Goal: Use online tool/utility: Utilize a website feature to perform a specific function

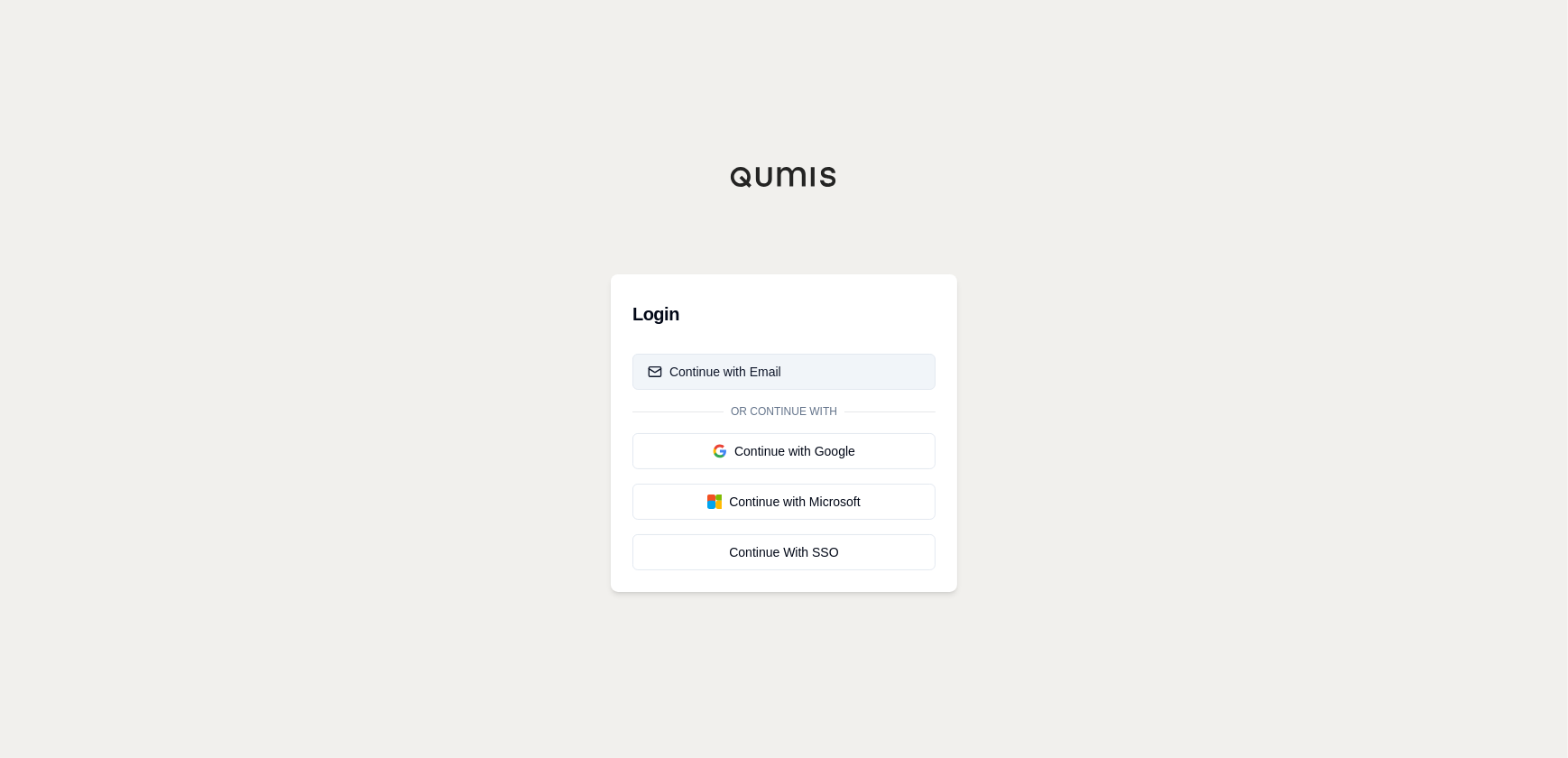
click at [771, 378] on div "Continue with Email" at bounding box center [714, 371] width 134 height 18
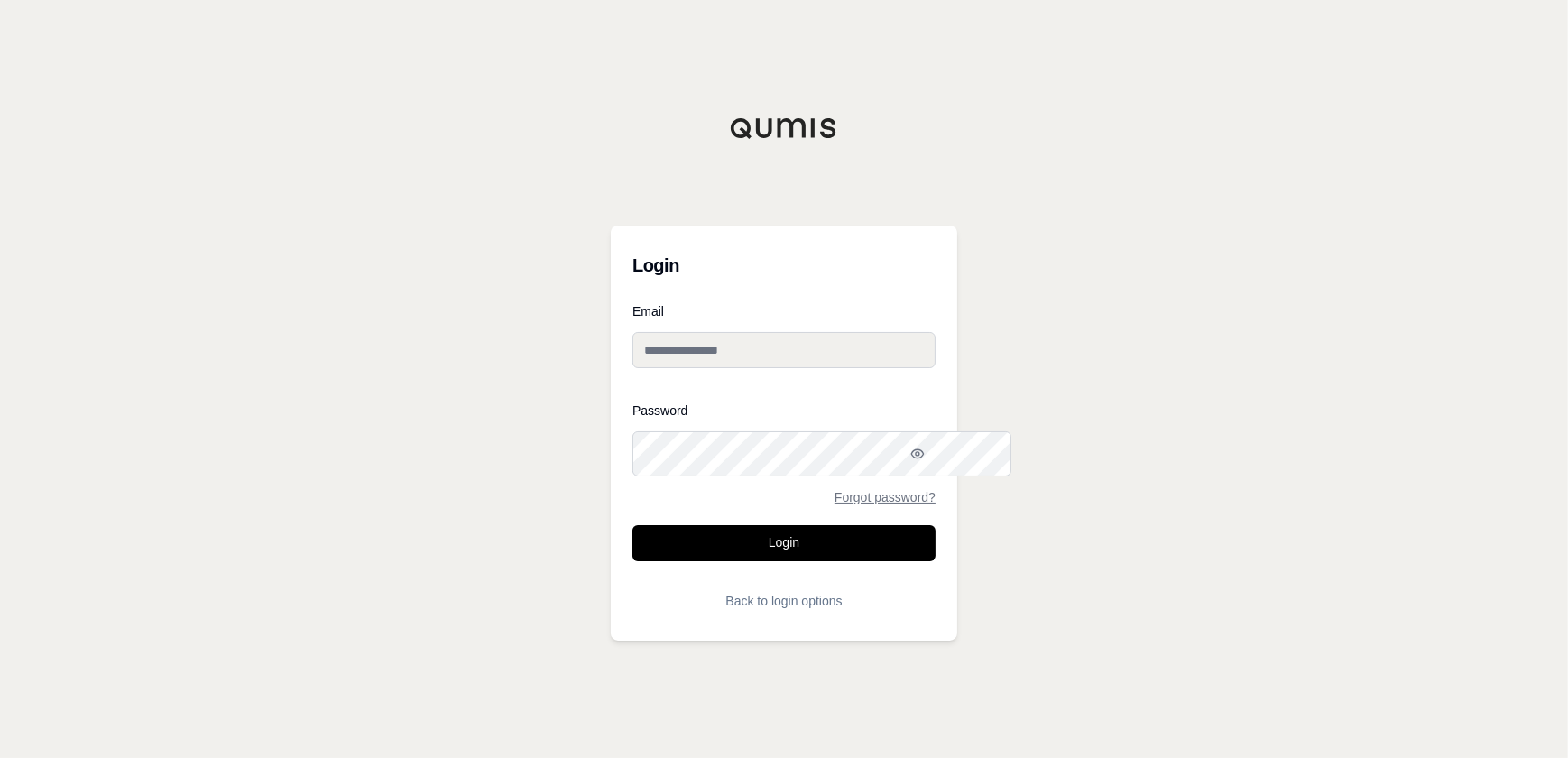
type input "**********"
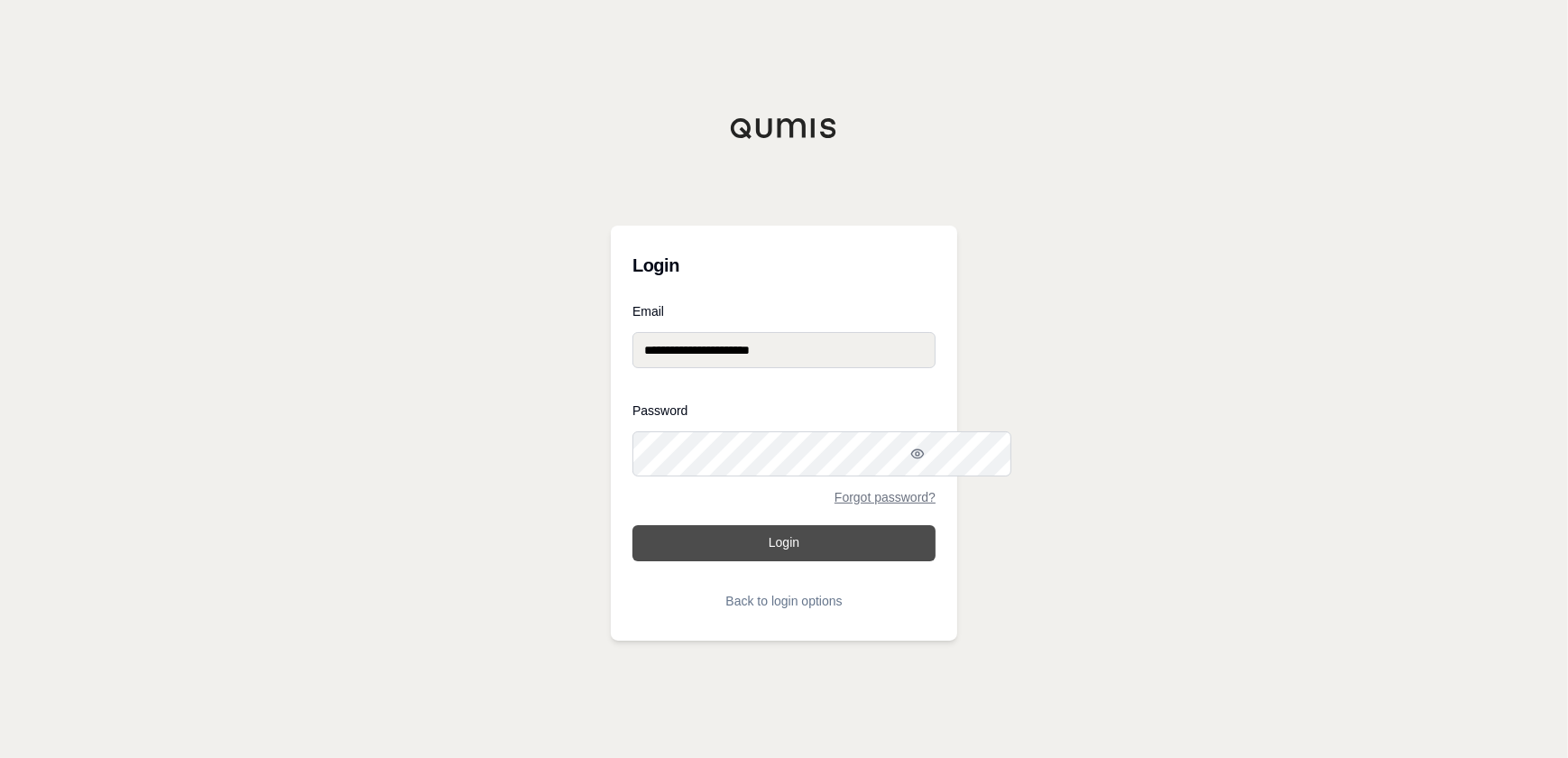
click at [772, 561] on button "Login" at bounding box center [784, 543] width 303 height 36
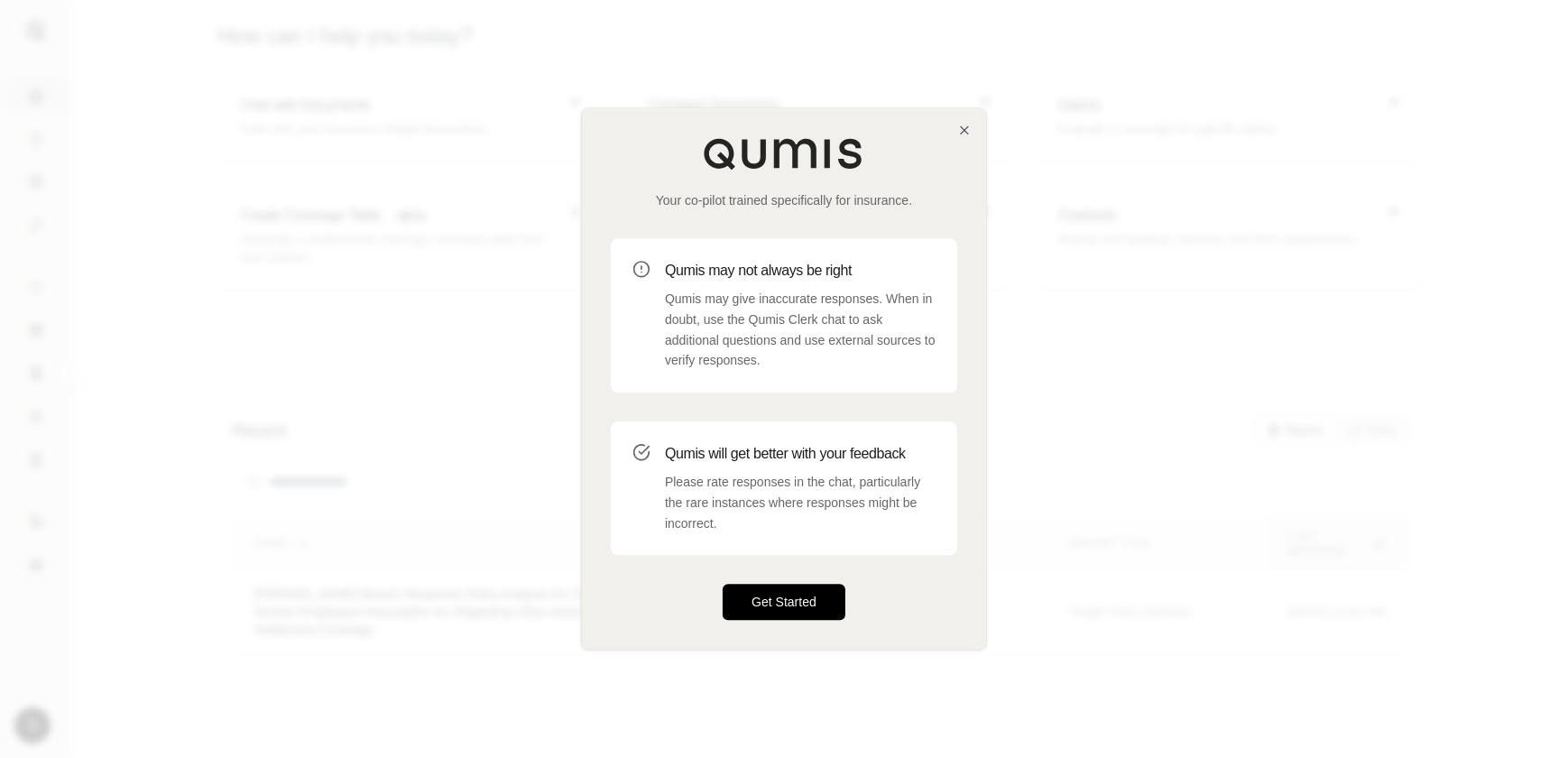
click at [768, 620] on button "Get Started" at bounding box center [784, 603] width 123 height 36
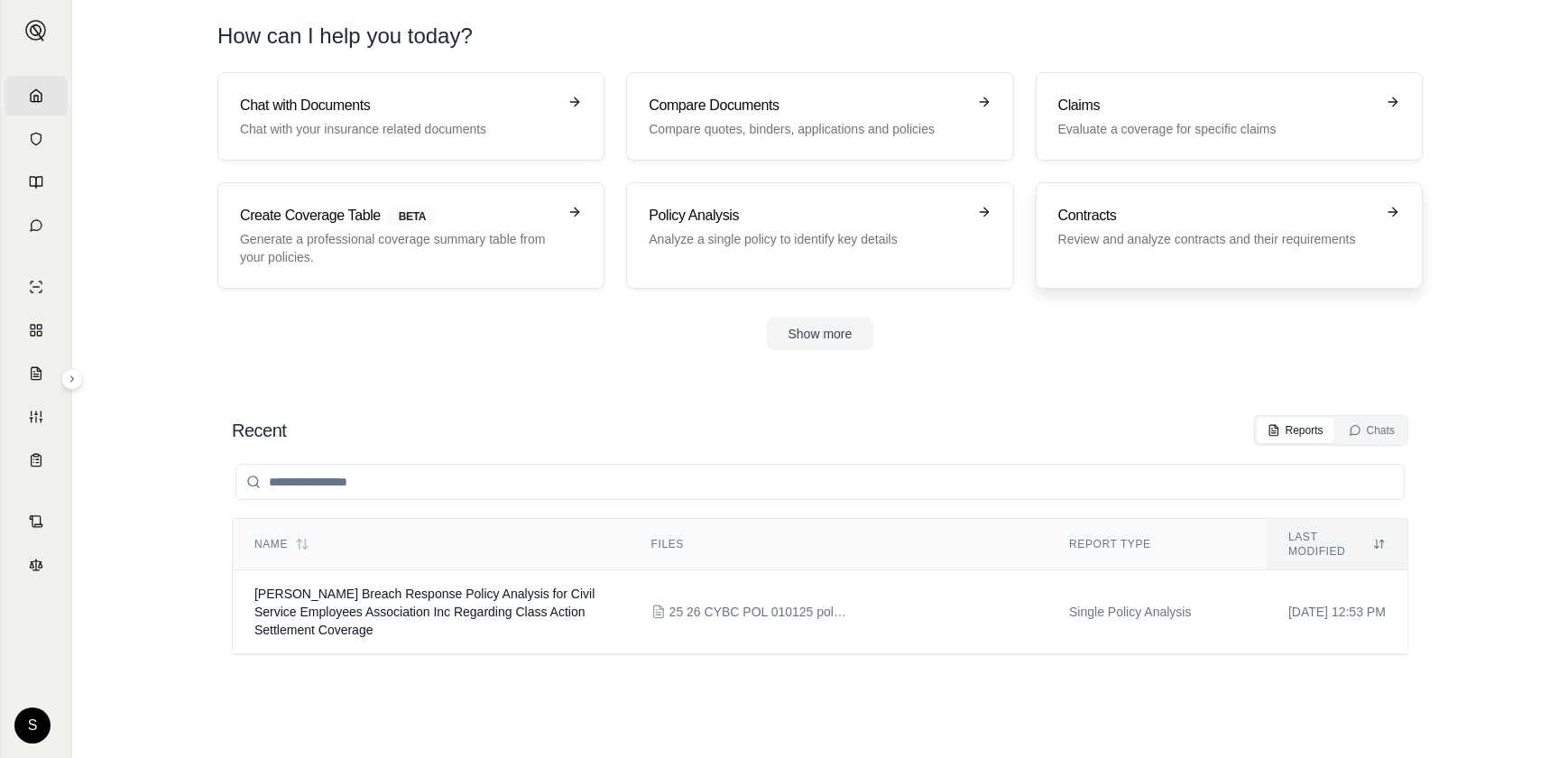
click at [1182, 276] on link "Contracts Review and analyze contracts and their requirements" at bounding box center [1228, 236] width 387 height 107
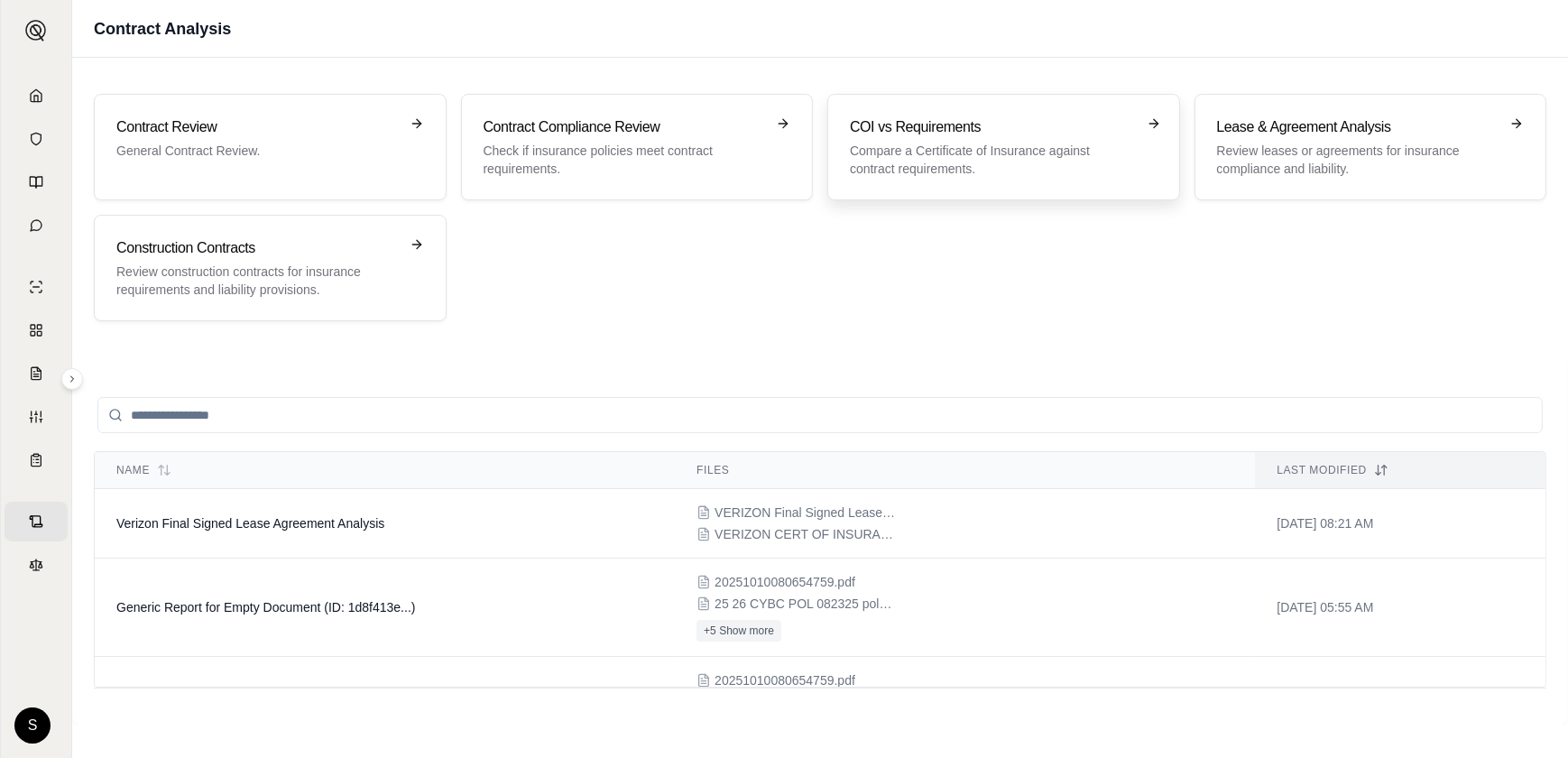
click at [932, 138] on h3 "COI vs Requirements" at bounding box center [991, 126] width 283 height 22
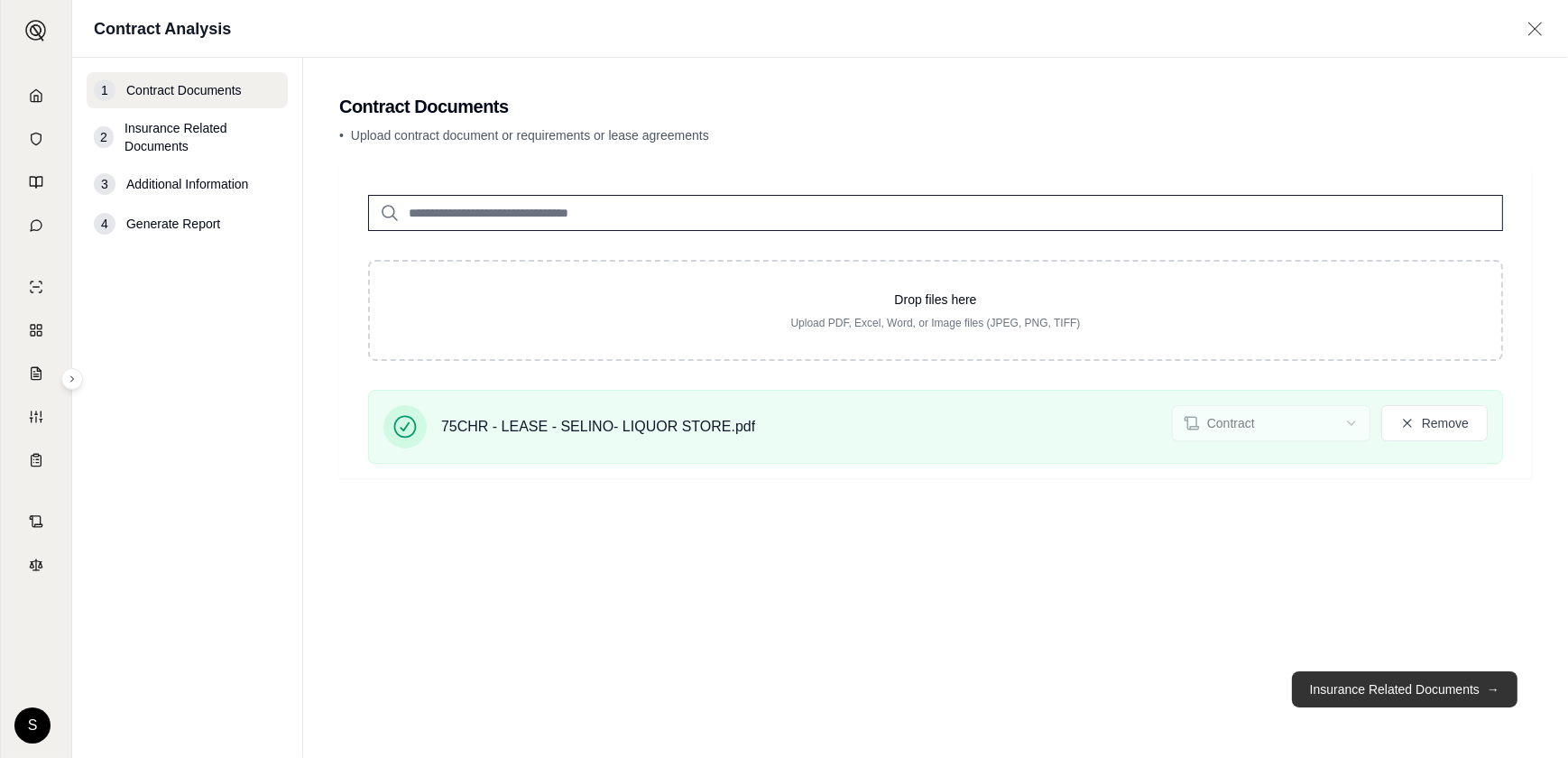
click at [1382, 671] on button "Insurance Related Documents →" at bounding box center [1404, 689] width 226 height 36
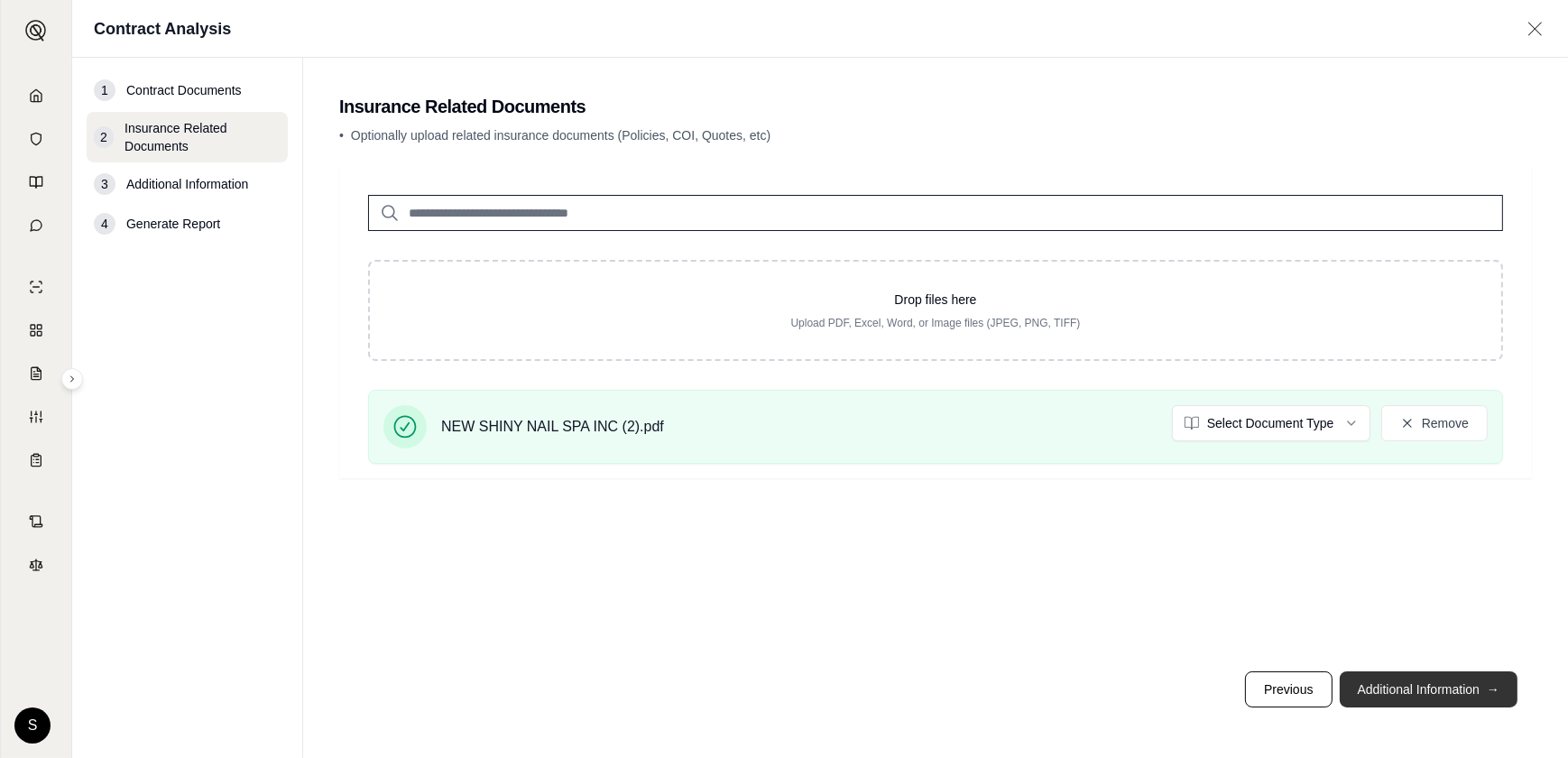
click at [1404, 671] on button "Additional Information →" at bounding box center [1429, 689] width 178 height 36
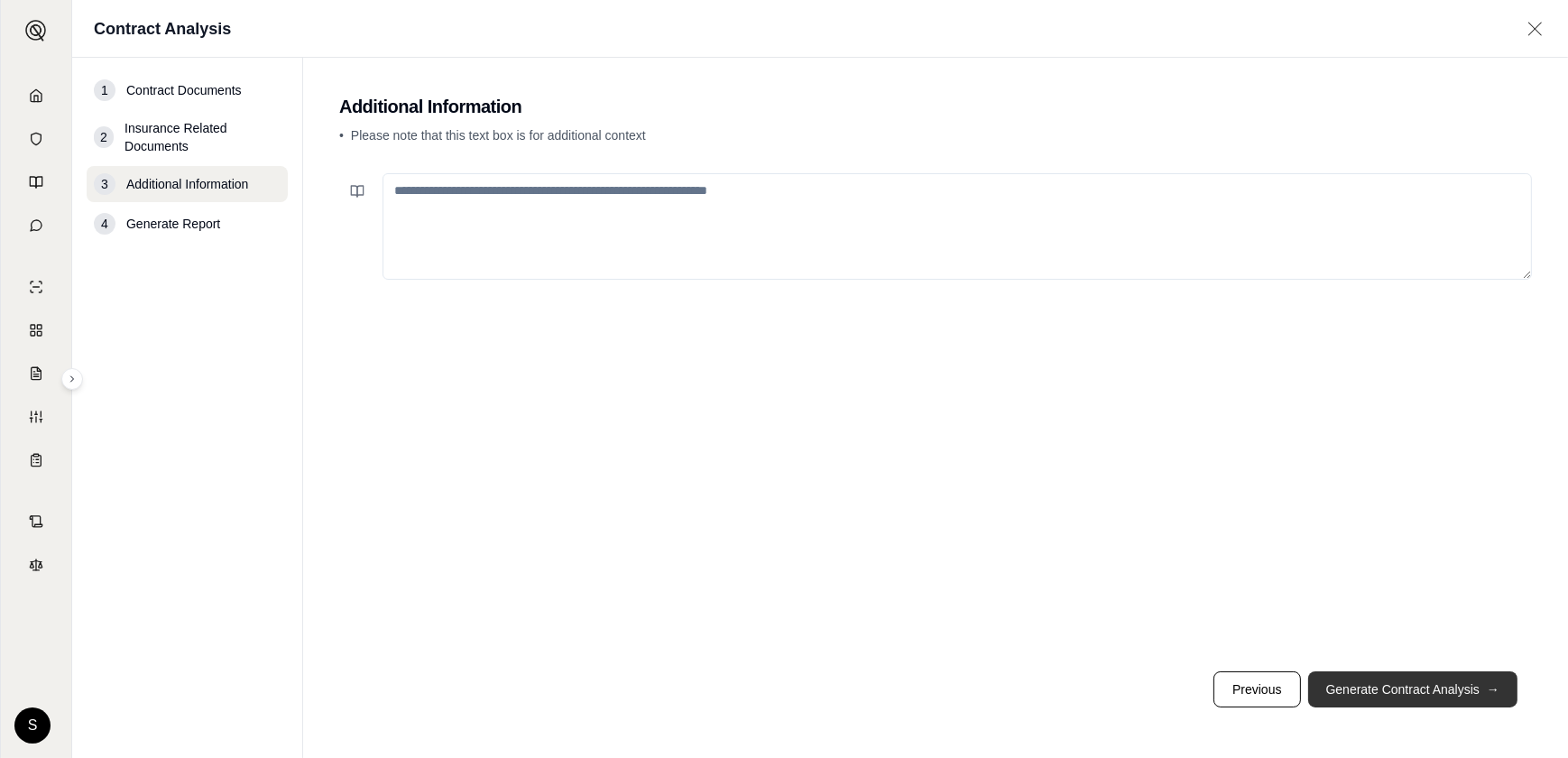
click at [1406, 671] on button "Generate Contract Analysis →" at bounding box center [1413, 689] width 210 height 36
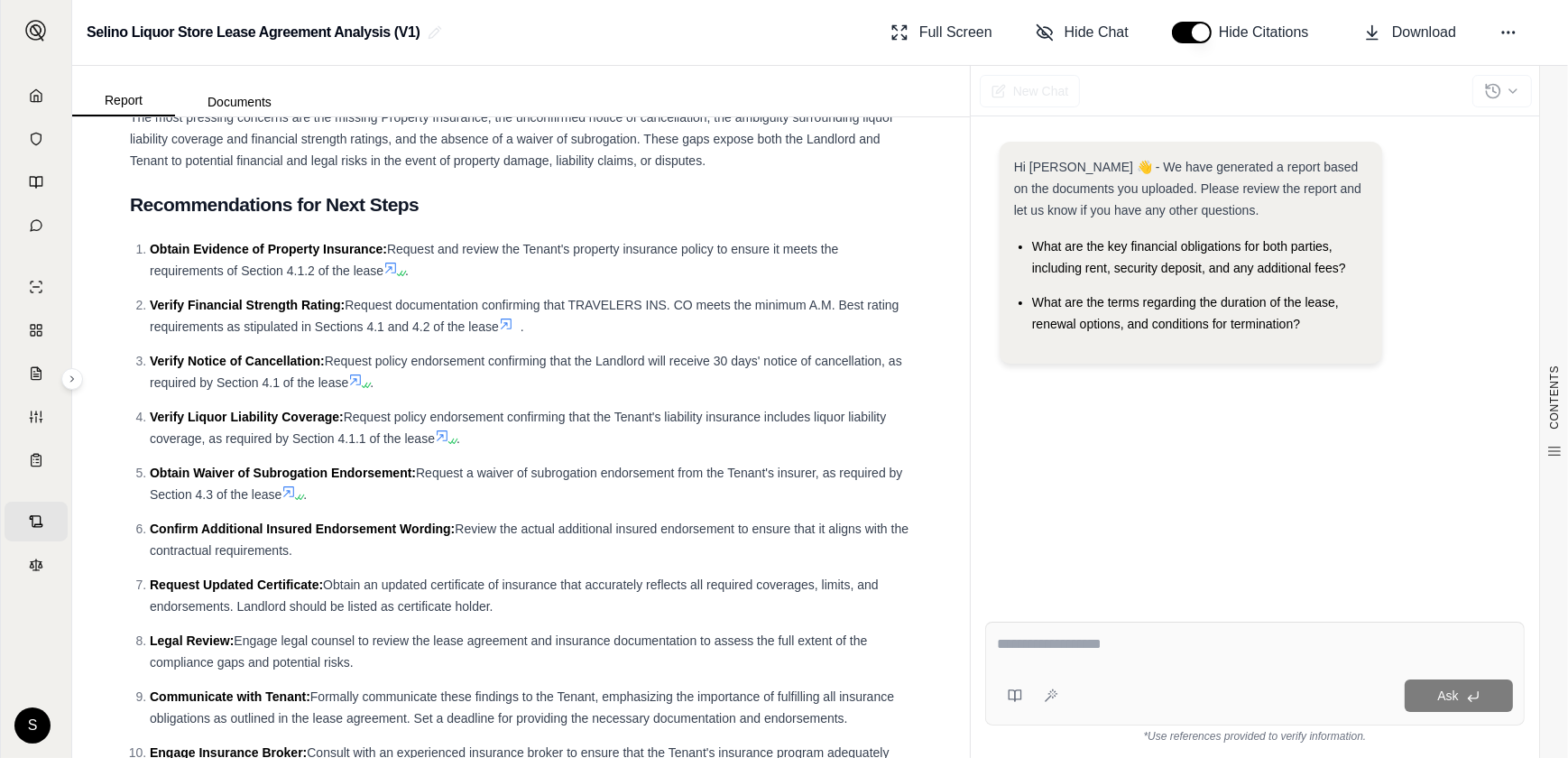
scroll to position [4264, 0]
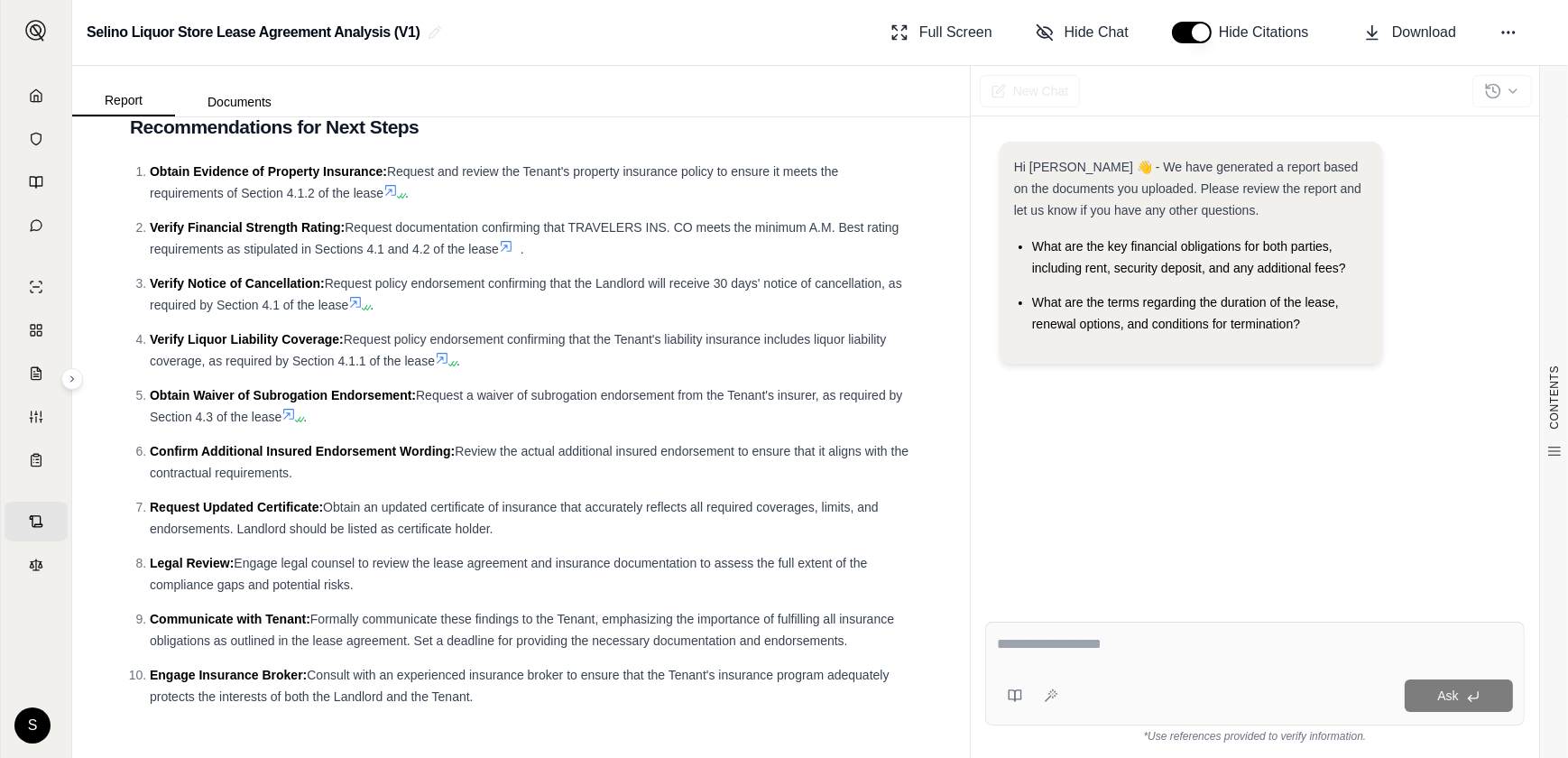
scroll to position [5903, 0]
drag, startPoint x: 367, startPoint y: 482, endPoint x: 656, endPoint y: 503, distance: 289.8
drag, startPoint x: 656, startPoint y: 503, endPoint x: 595, endPoint y: 509, distance: 61.3
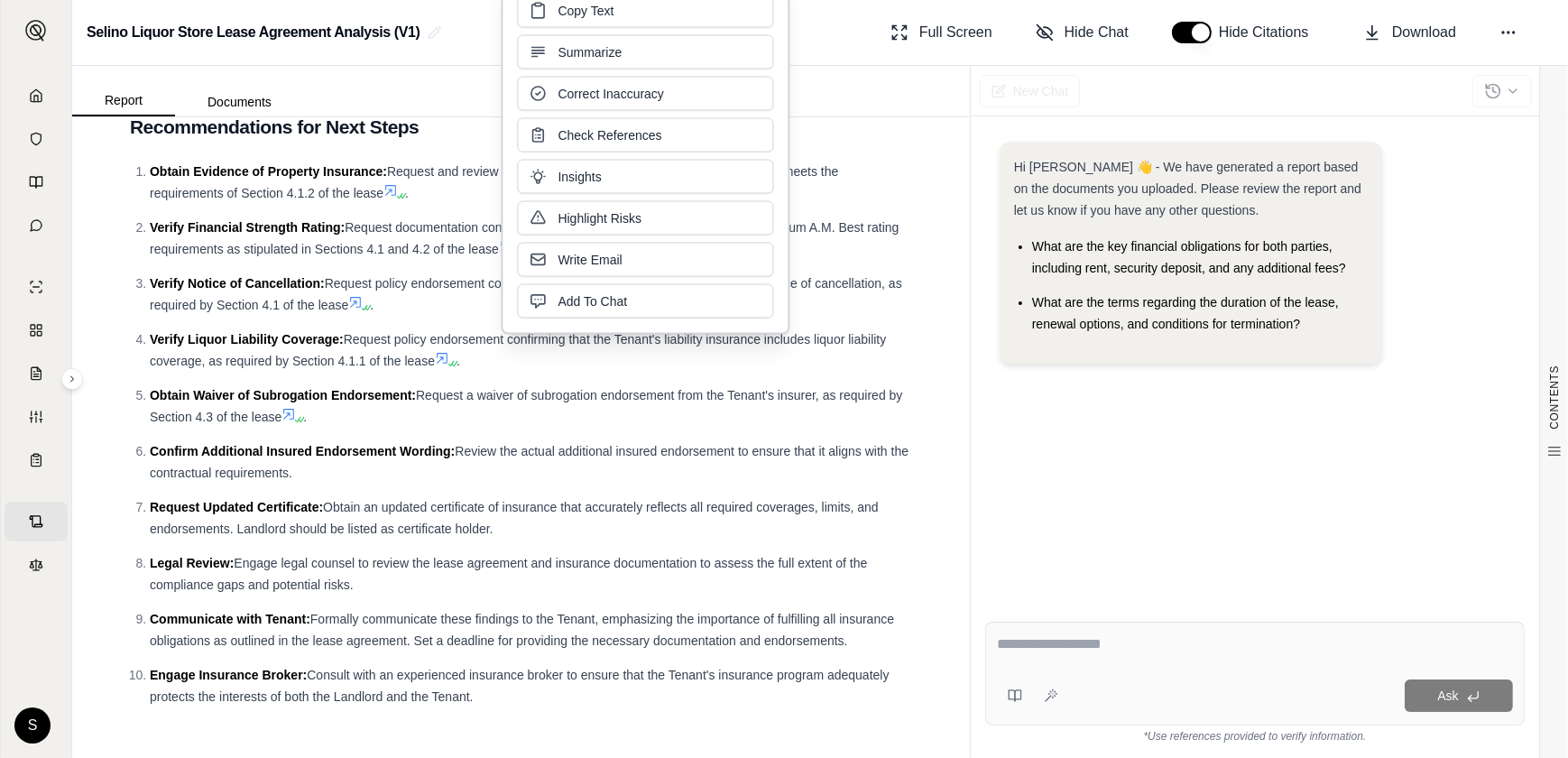
copy li "The lease requires a waiver of subrogation , which is not indicated on the Cert…"
